Goal: Go to known website: Go to known website

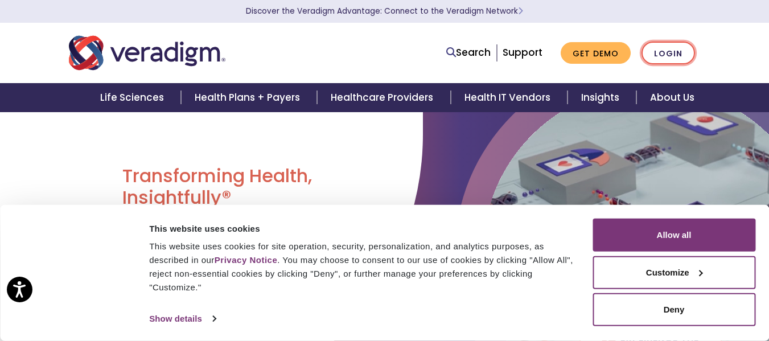
click at [668, 53] on link "Login" at bounding box center [667, 53] width 53 height 23
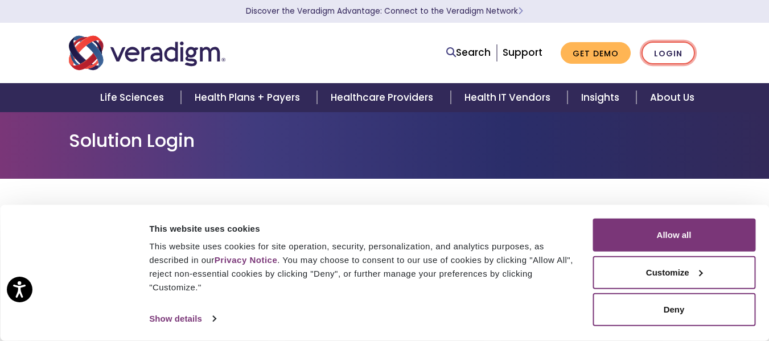
click at [659, 51] on link "Login" at bounding box center [667, 53] width 53 height 23
click at [681, 275] on button "Customize" at bounding box center [673, 271] width 163 height 33
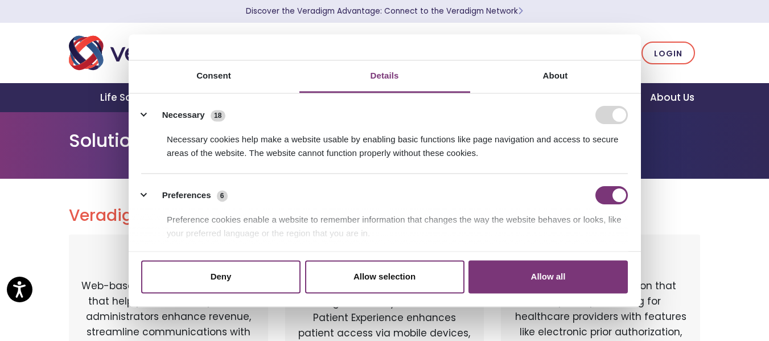
click at [742, 49] on nav "Search Support Get Demo Login" at bounding box center [384, 53] width 769 height 60
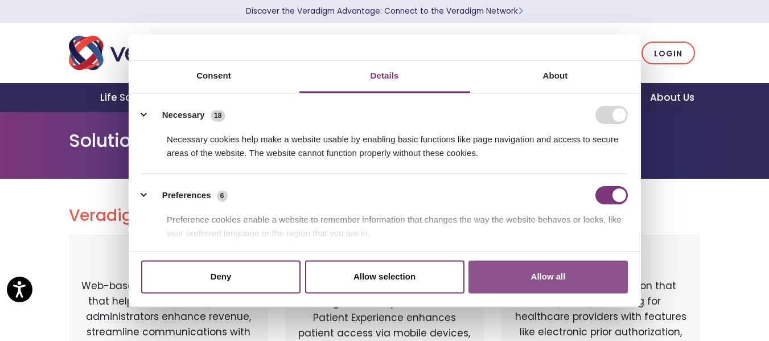
click at [555, 274] on button "Allow all" at bounding box center [547, 277] width 159 height 33
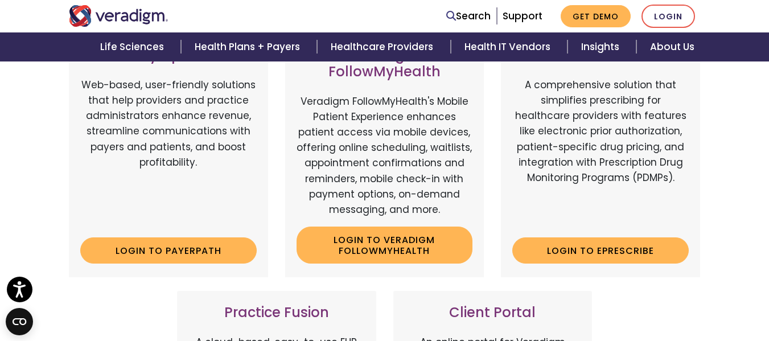
scroll to position [203, 0]
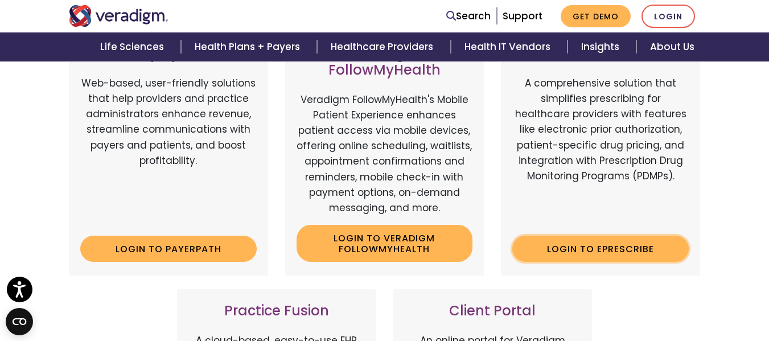
click at [602, 249] on link "Login to ePrescribe" at bounding box center [600, 249] width 176 height 26
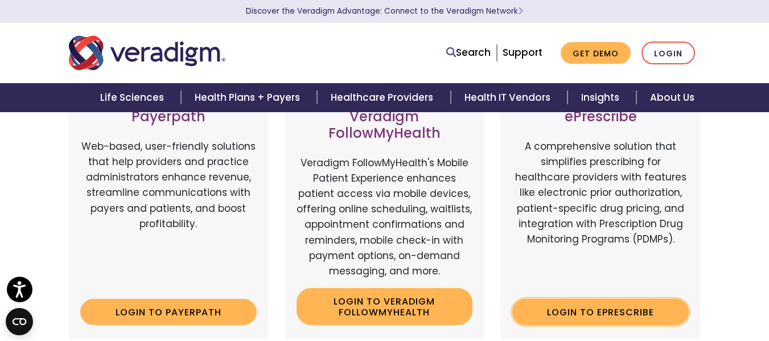
scroll to position [0, 0]
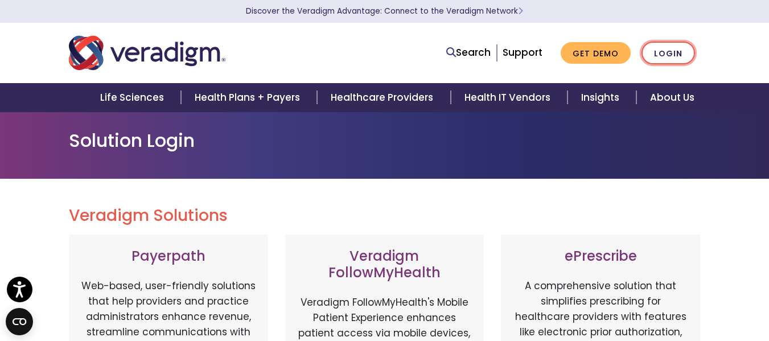
click at [679, 57] on link "Login" at bounding box center [667, 53] width 53 height 23
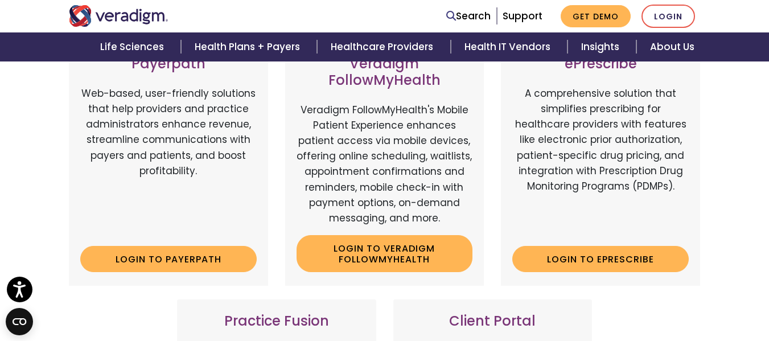
scroll to position [195, 0]
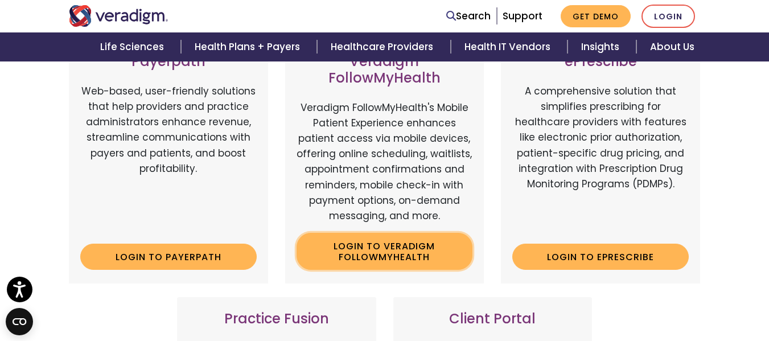
click at [405, 250] on link "Login to Veradigm FollowMyHealth" at bounding box center [384, 251] width 176 height 37
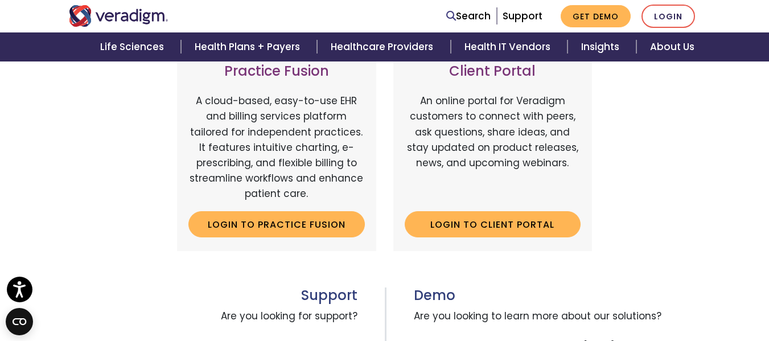
scroll to position [459, 0]
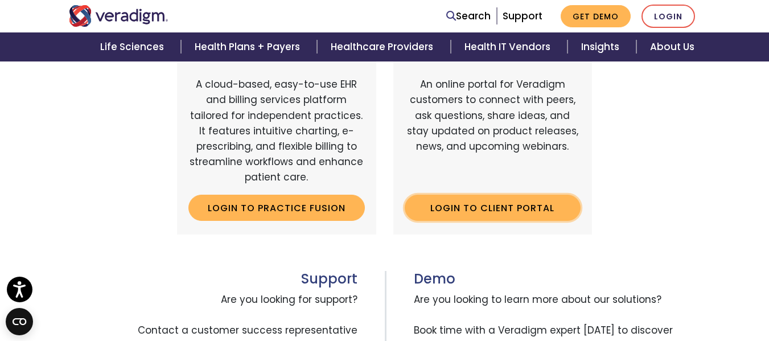
click at [521, 208] on link "Login to Client Portal" at bounding box center [493, 208] width 176 height 26
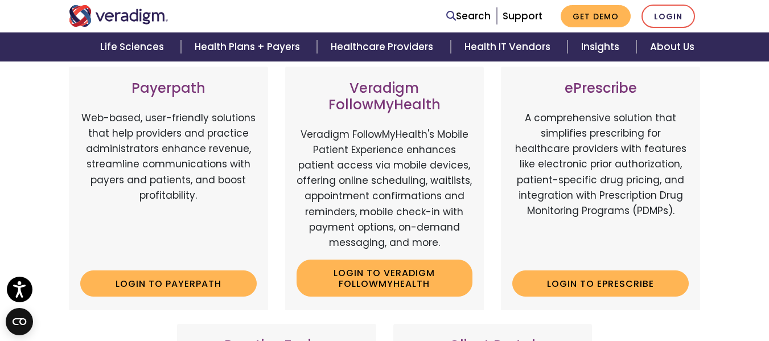
scroll to position [166, 0]
